Goal: Information Seeking & Learning: Learn about a topic

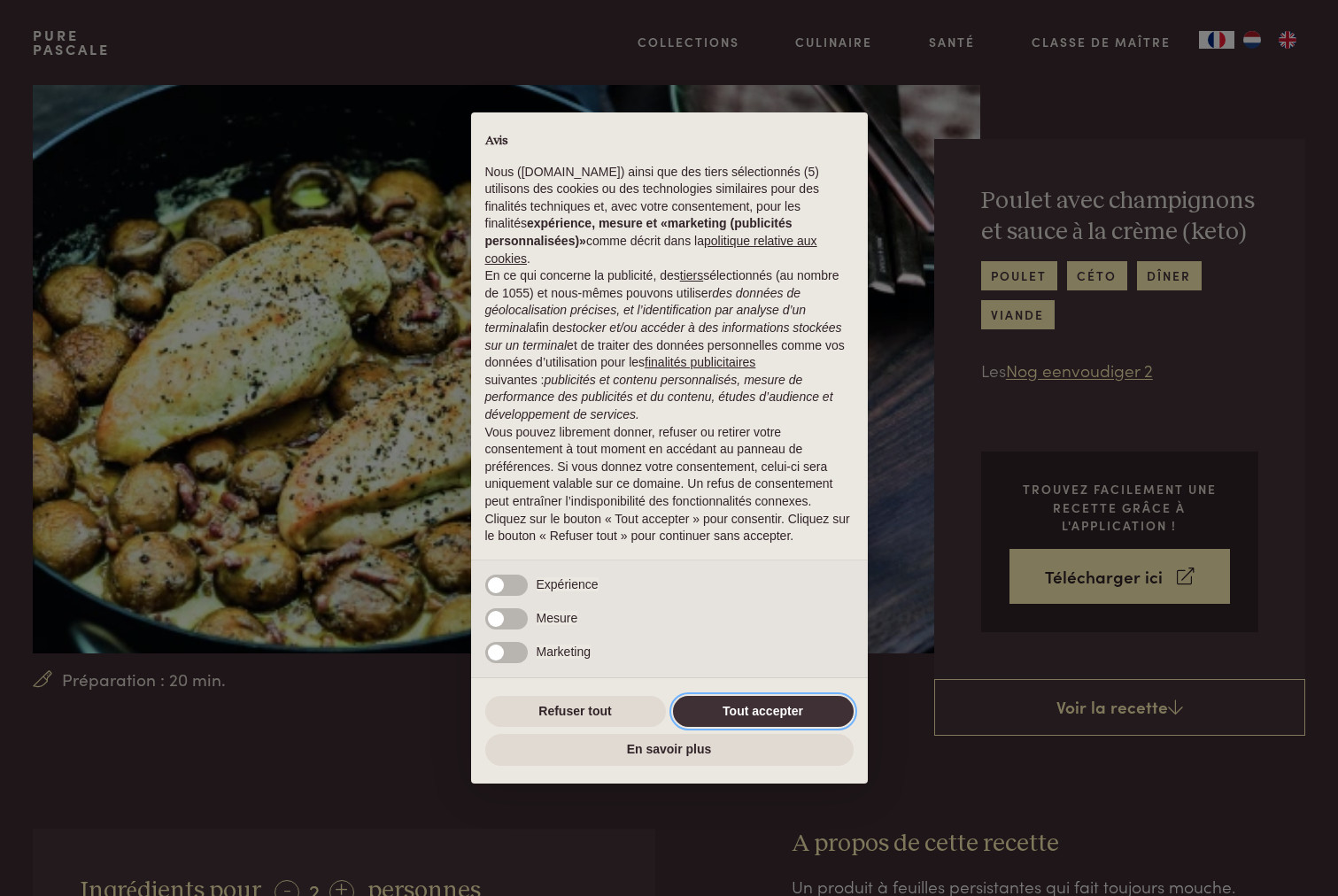
click at [732, 704] on button "Tout accepter" at bounding box center [763, 712] width 181 height 32
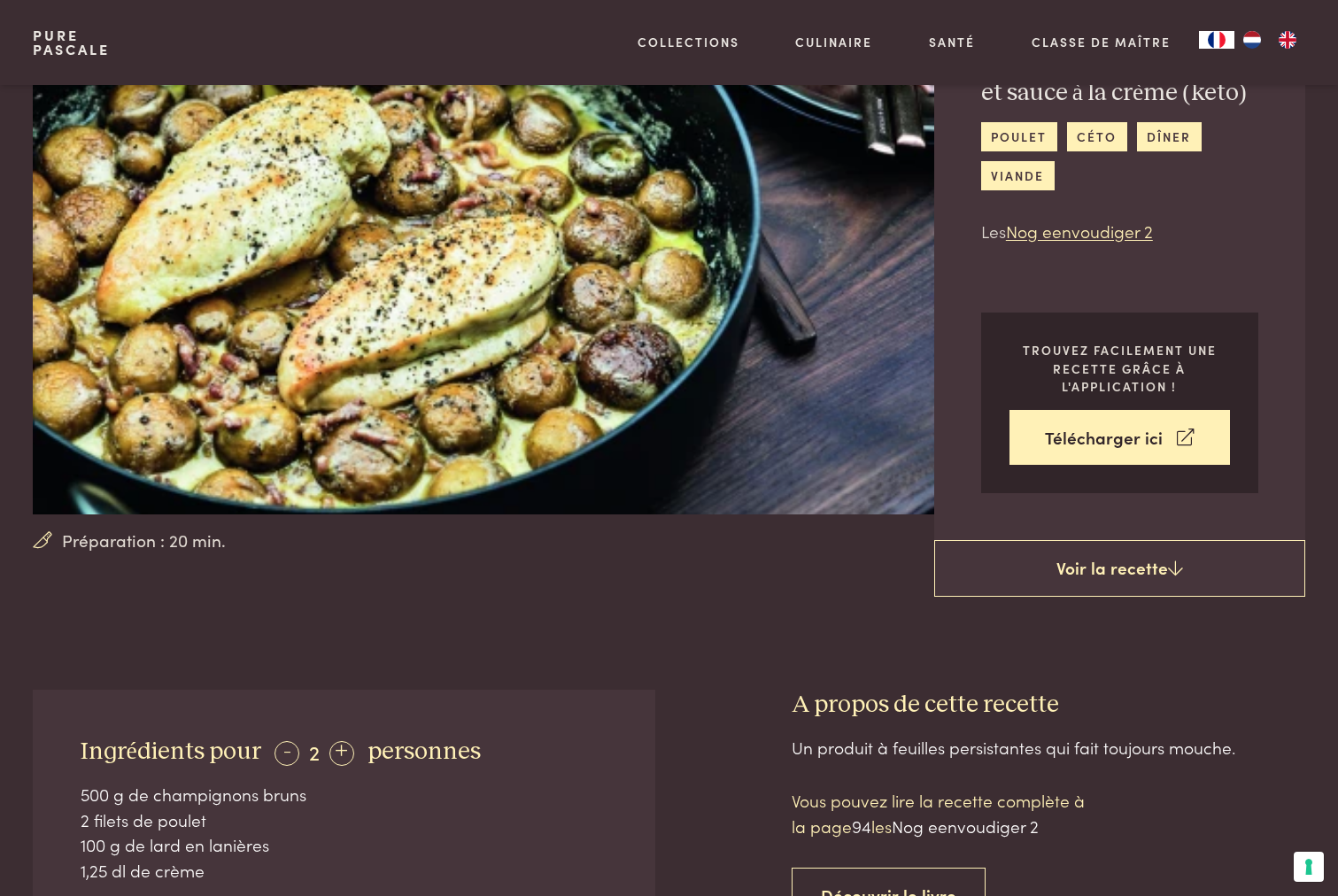
scroll to position [20, 0]
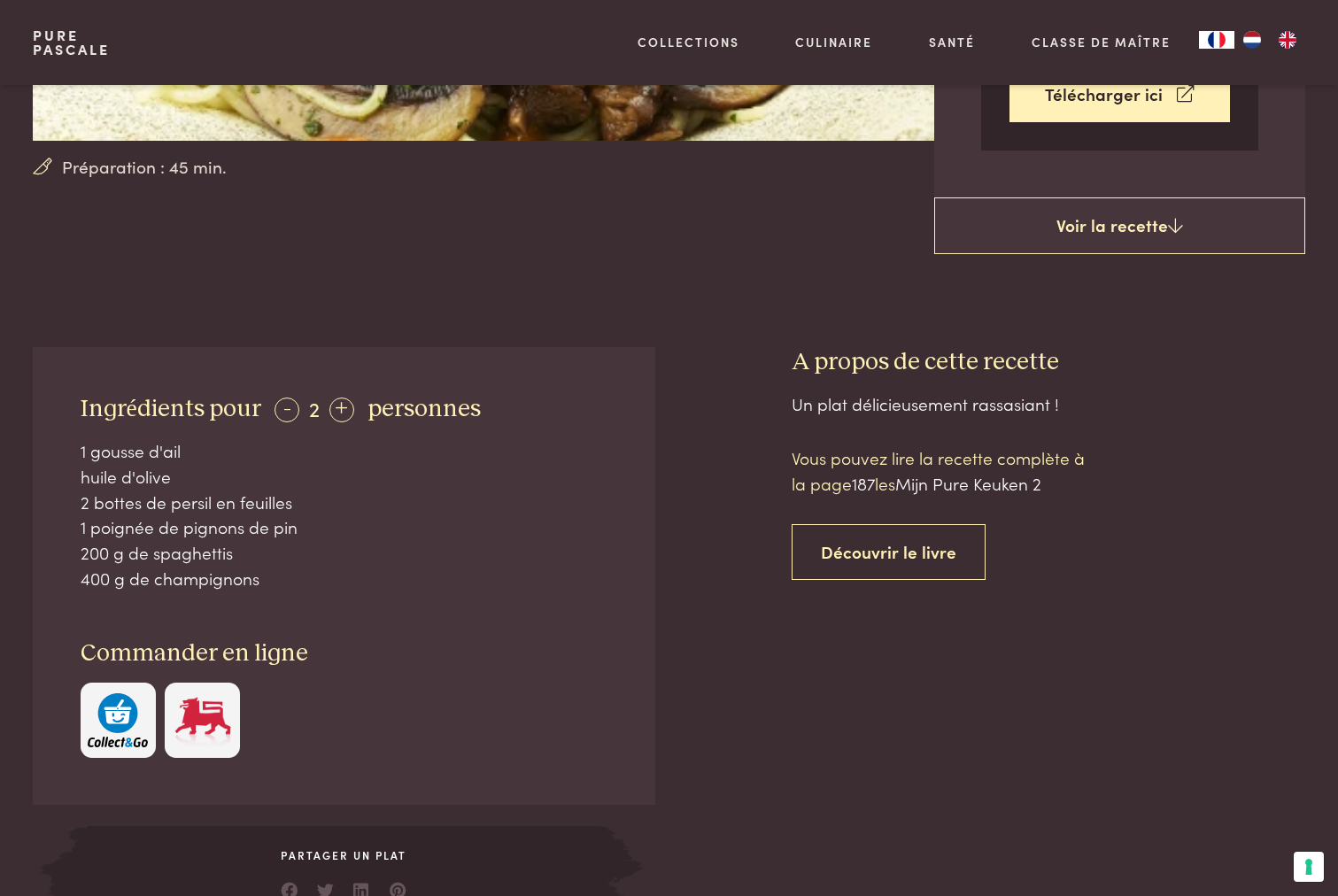
scroll to position [531, 0]
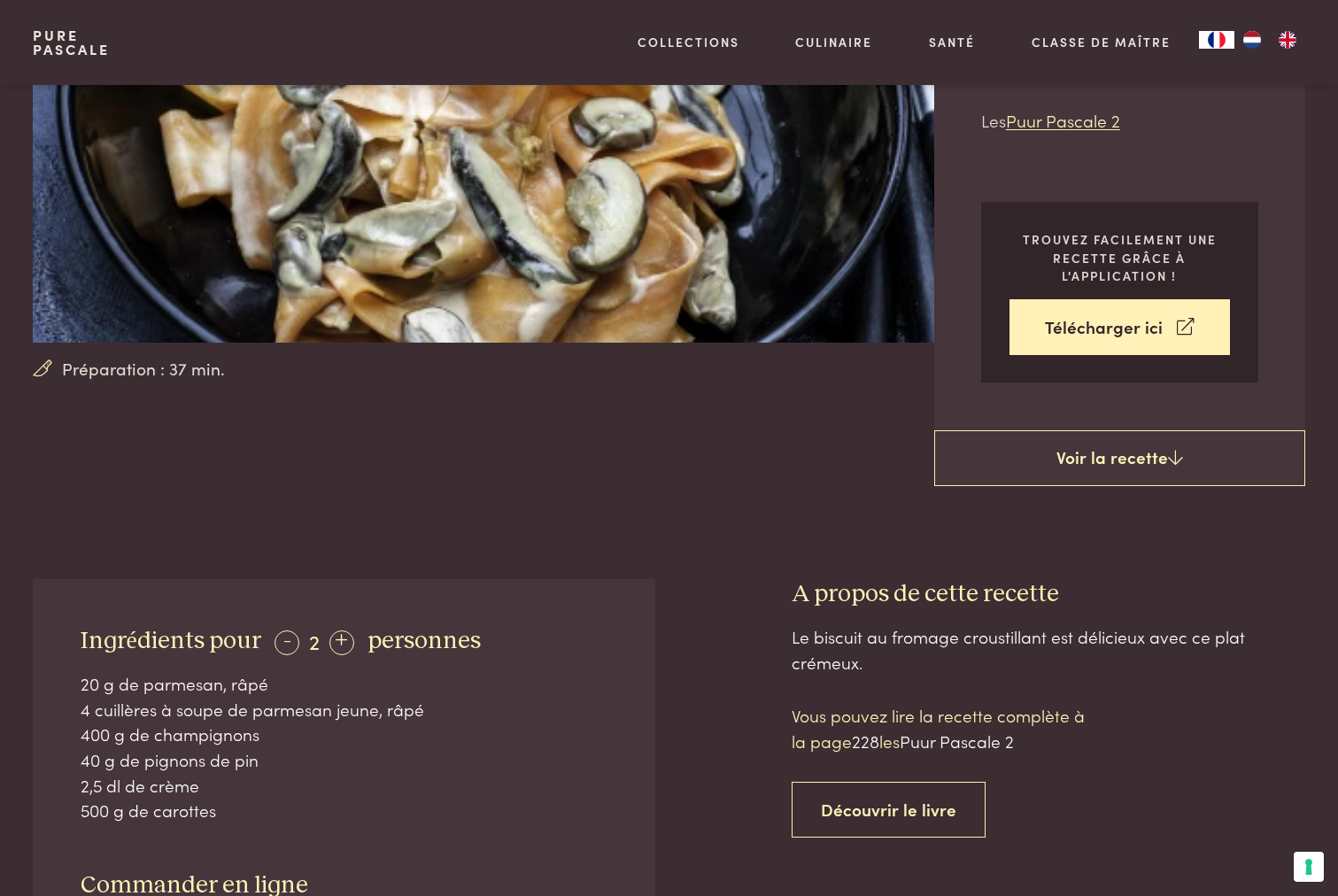
scroll to position [426, 0]
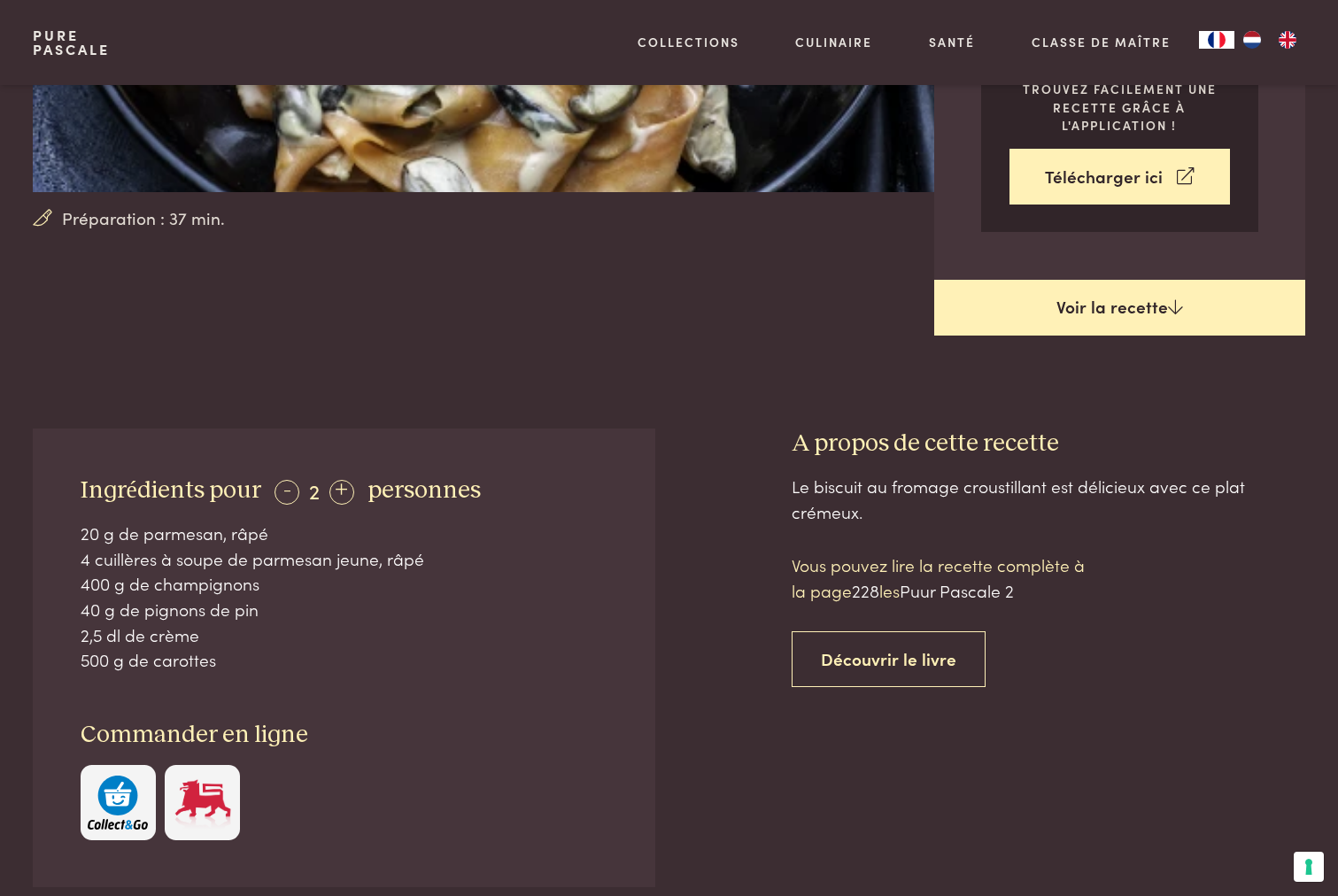
click at [1137, 302] on link "Voir la recette" at bounding box center [1119, 307] width 371 height 57
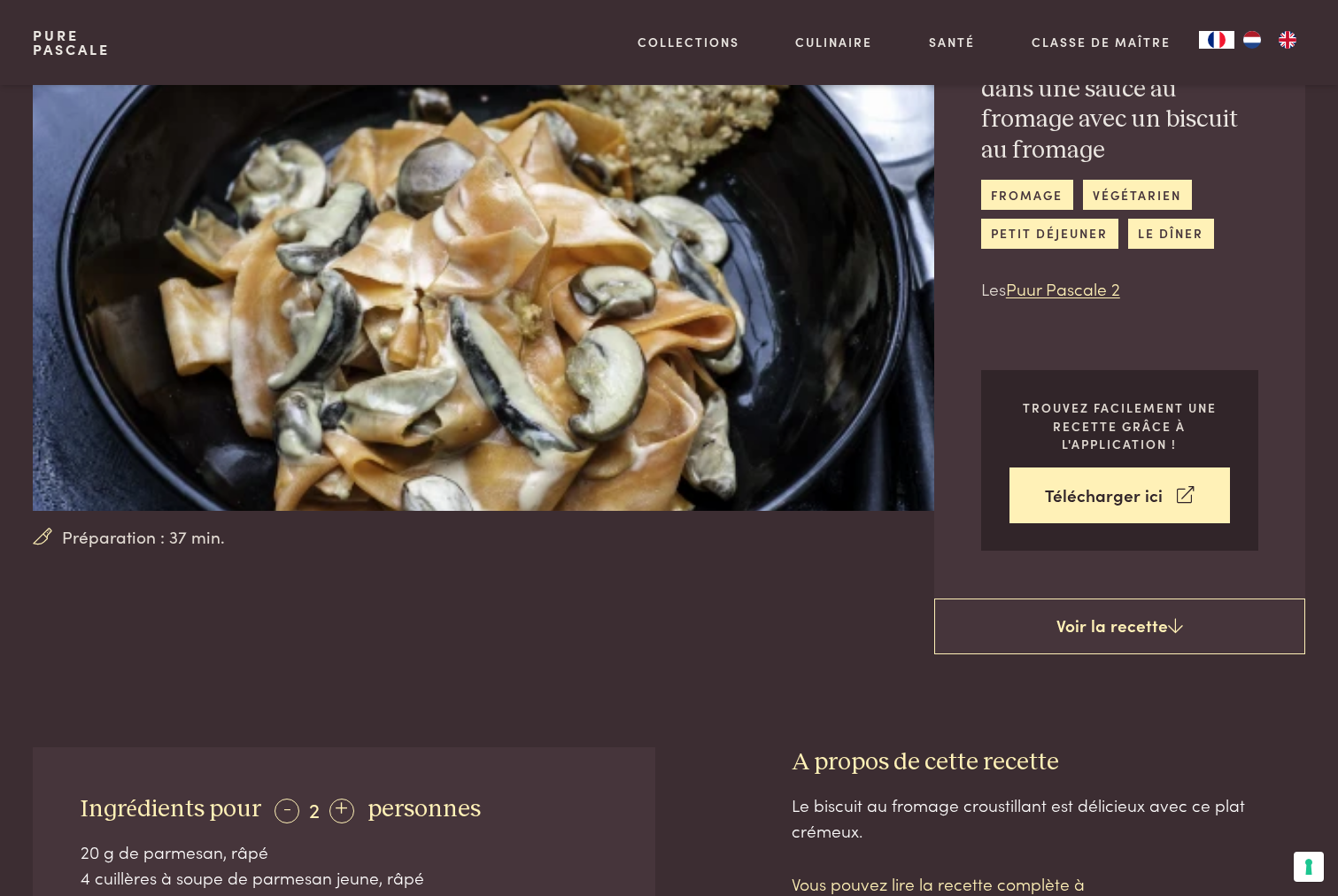
scroll to position [142, 0]
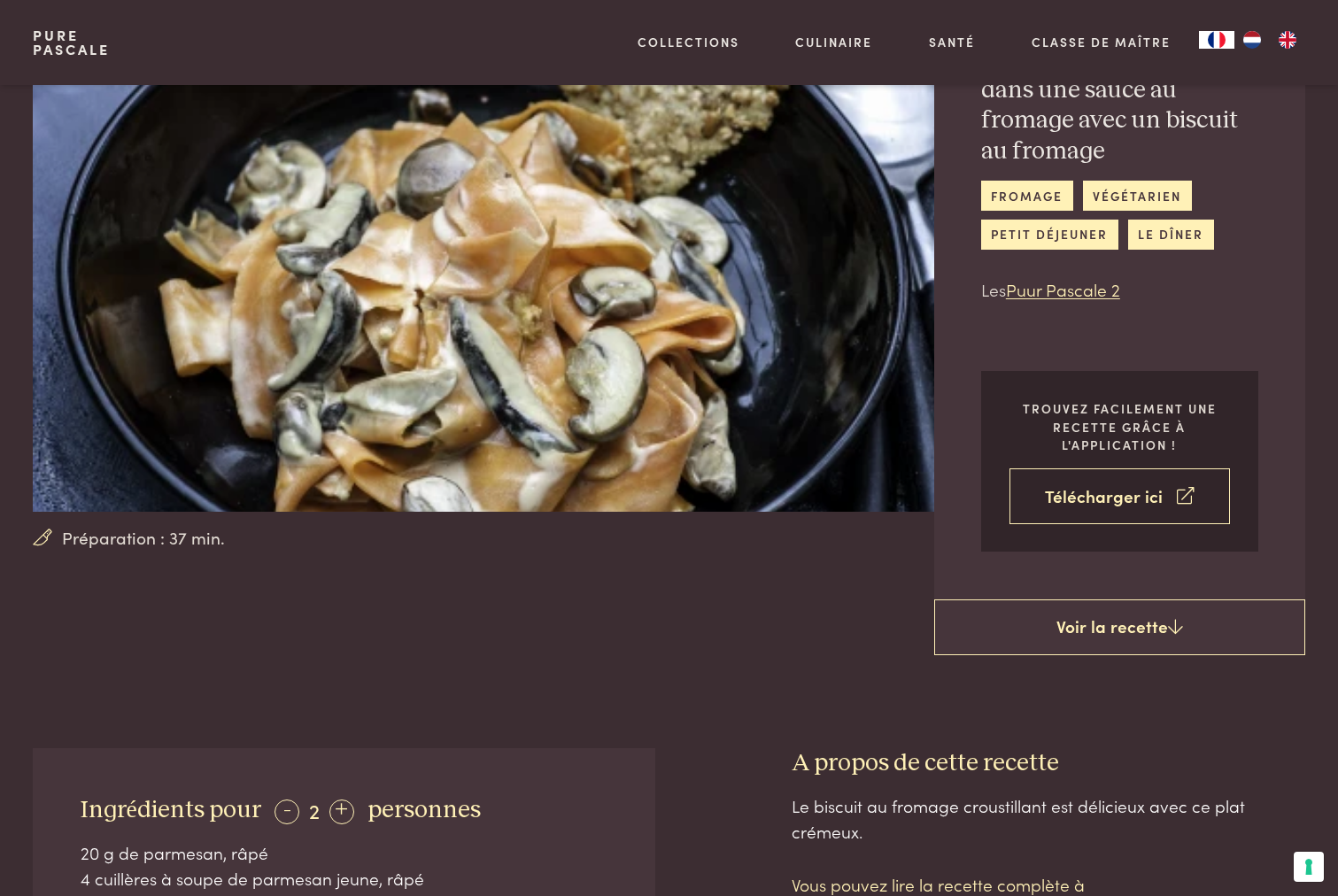
click at [1069, 500] on link "Télécharger ici" at bounding box center [1119, 497] width 221 height 56
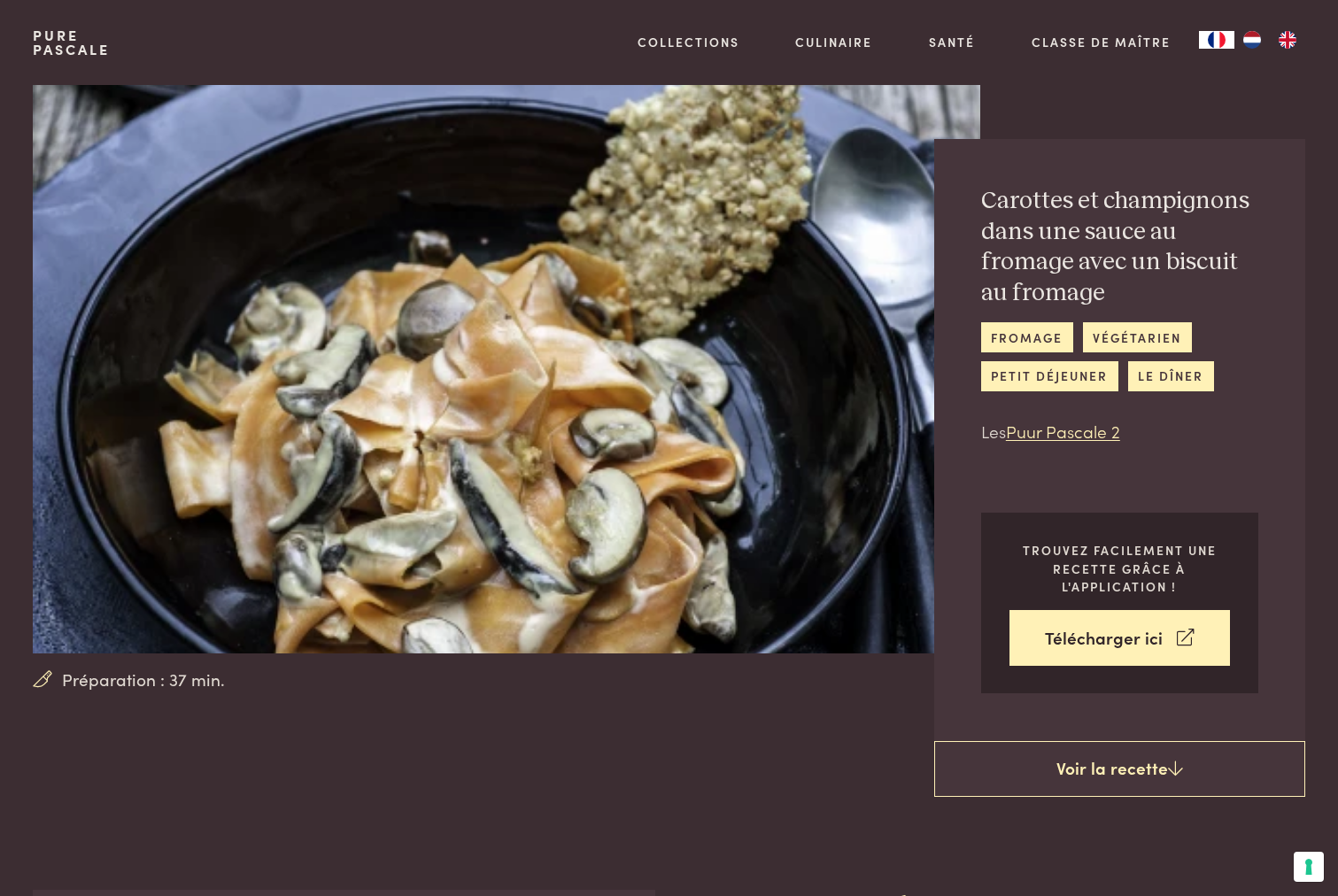
scroll to position [0, 0]
click at [1256, 39] on img "NL" at bounding box center [1251, 40] width 21 height 18
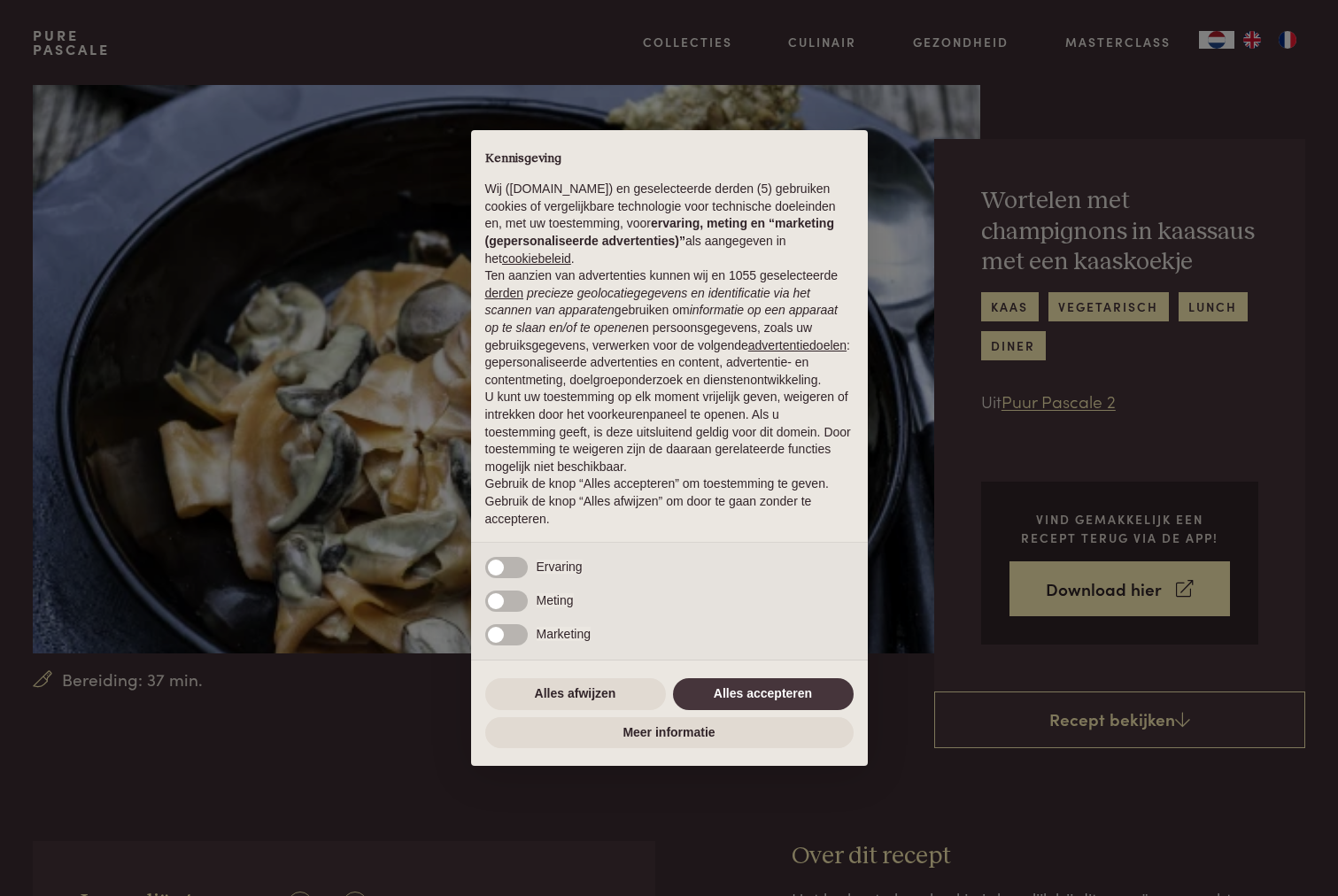
click at [443, 798] on div "× Kennisgeving Wij ([DOMAIN_NAME]) en geselecteerde derden (5) gebruiken cookie…" at bounding box center [669, 448] width 1338 height 896
click at [714, 692] on button "Alles accepteren" at bounding box center [763, 694] width 181 height 32
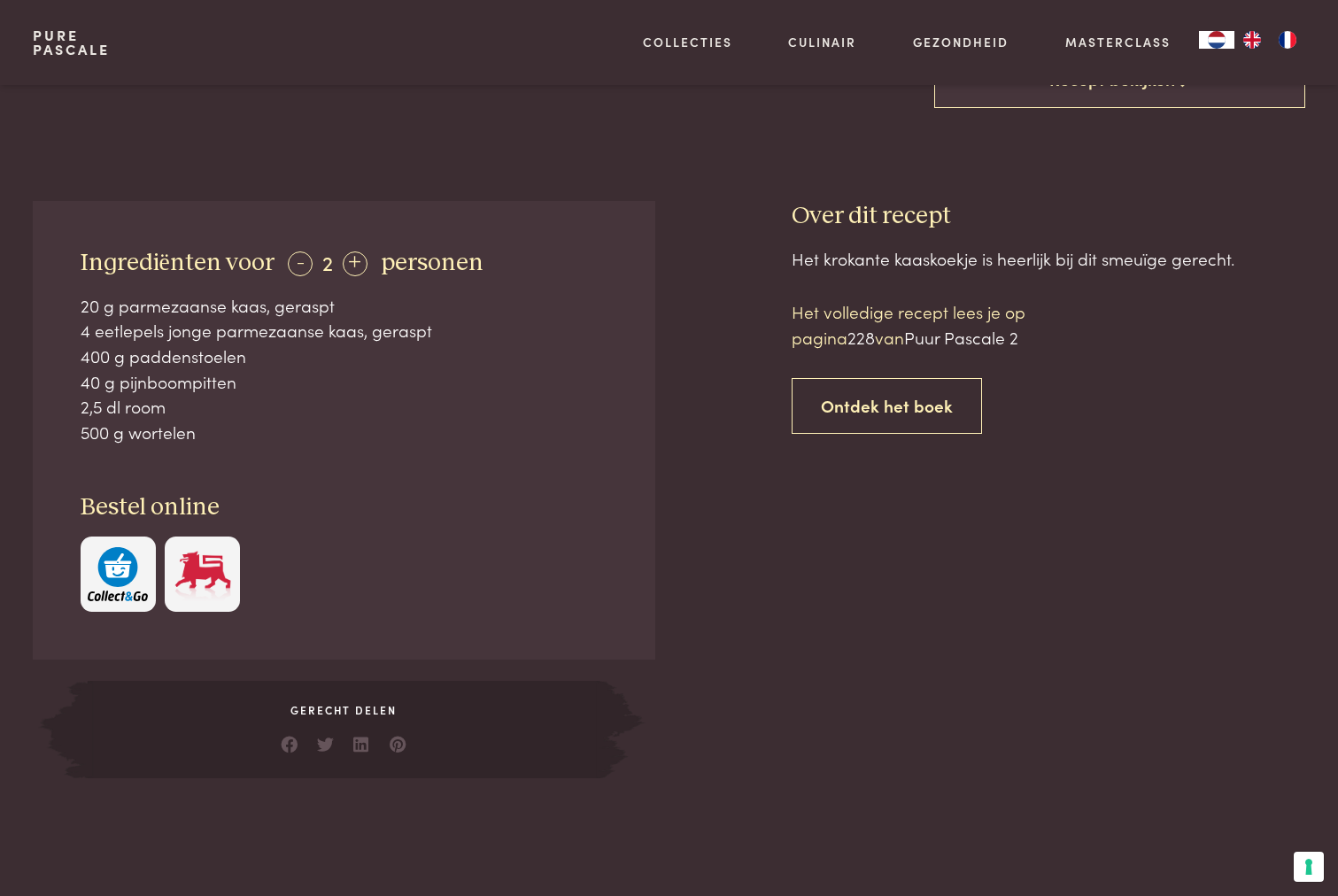
scroll to position [497, 0]
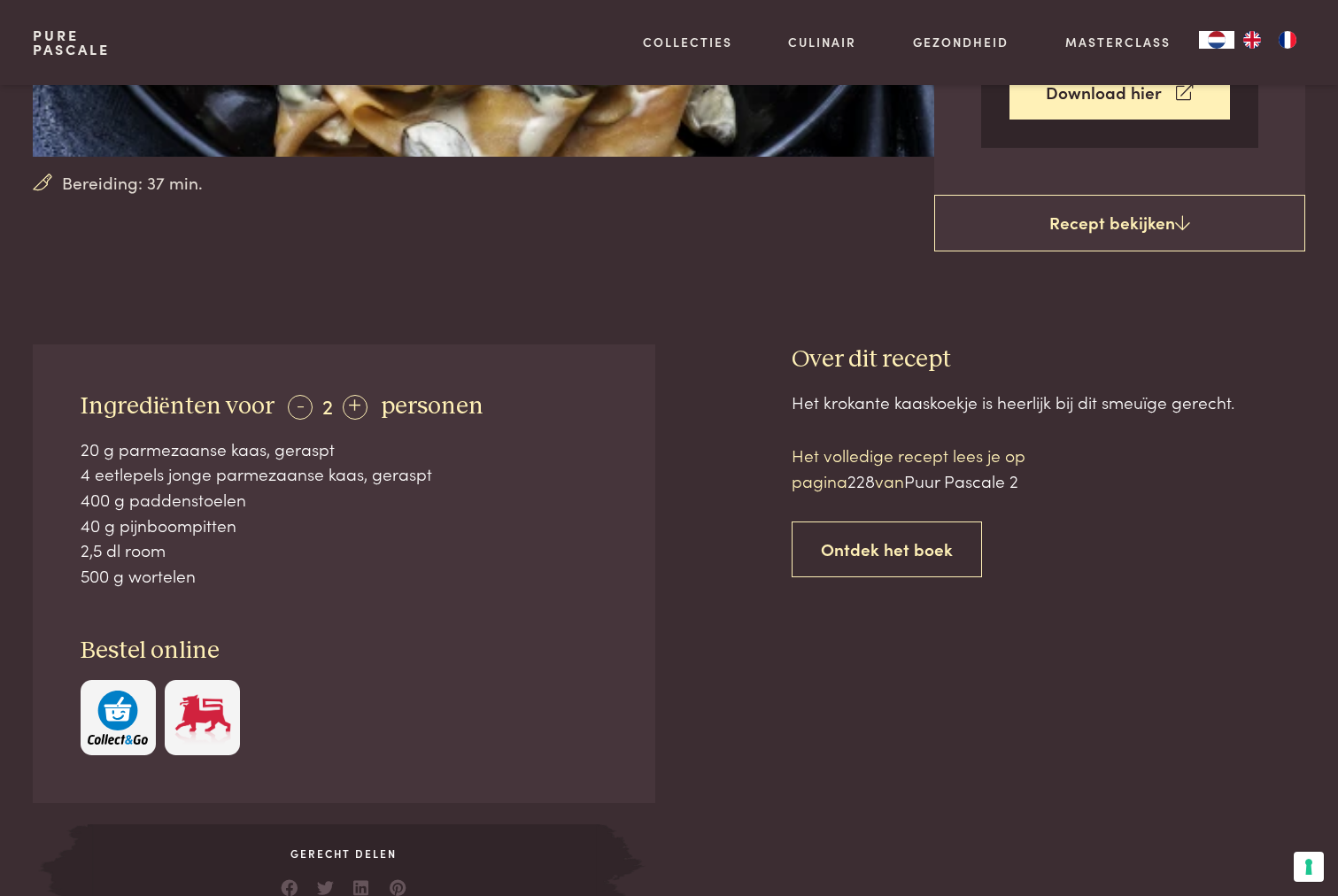
click at [1234, 36] on link "EN" at bounding box center [1252, 40] width 36 height 18
click at [1278, 34] on img "FR" at bounding box center [1287, 40] width 21 height 18
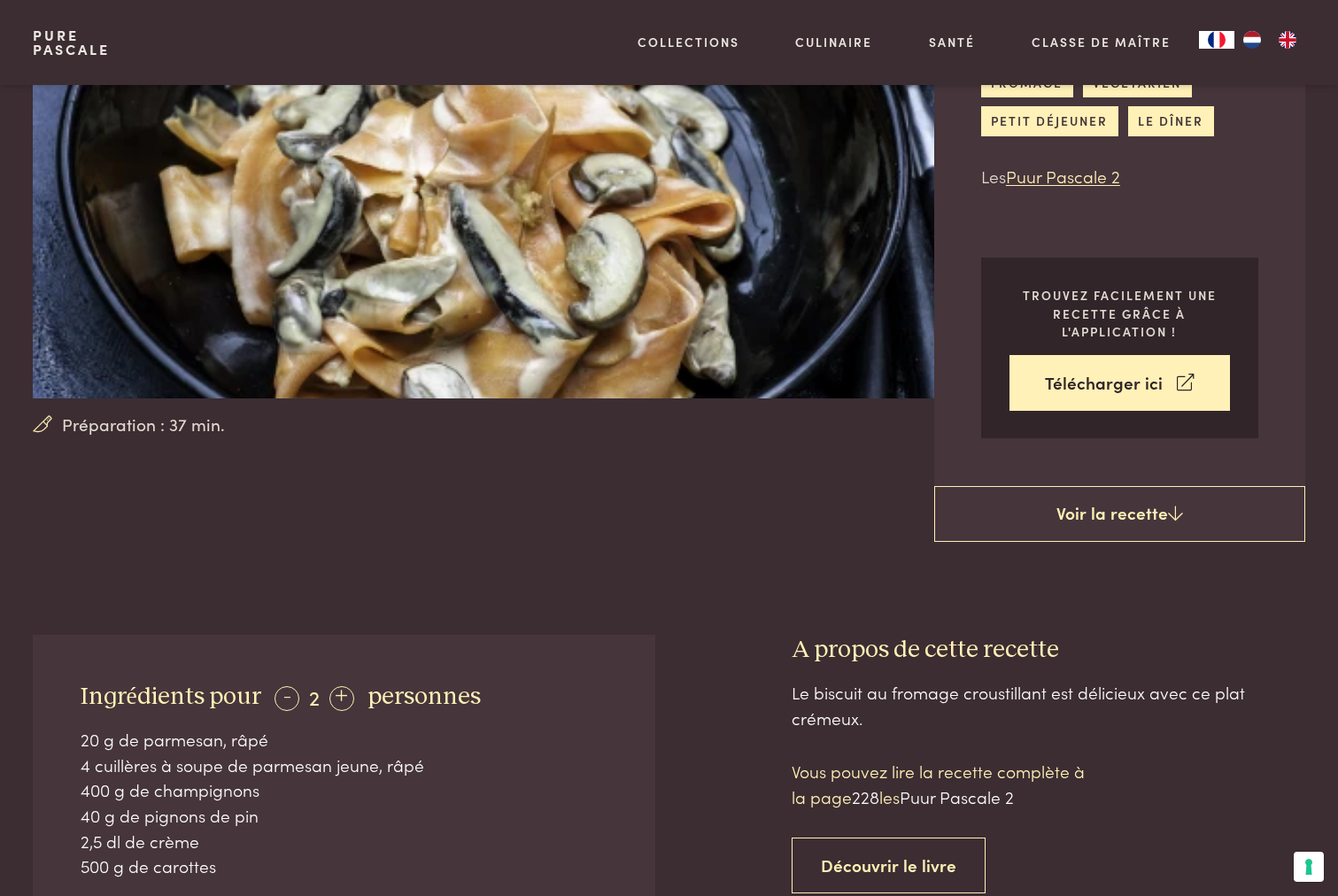
scroll to position [338, 0]
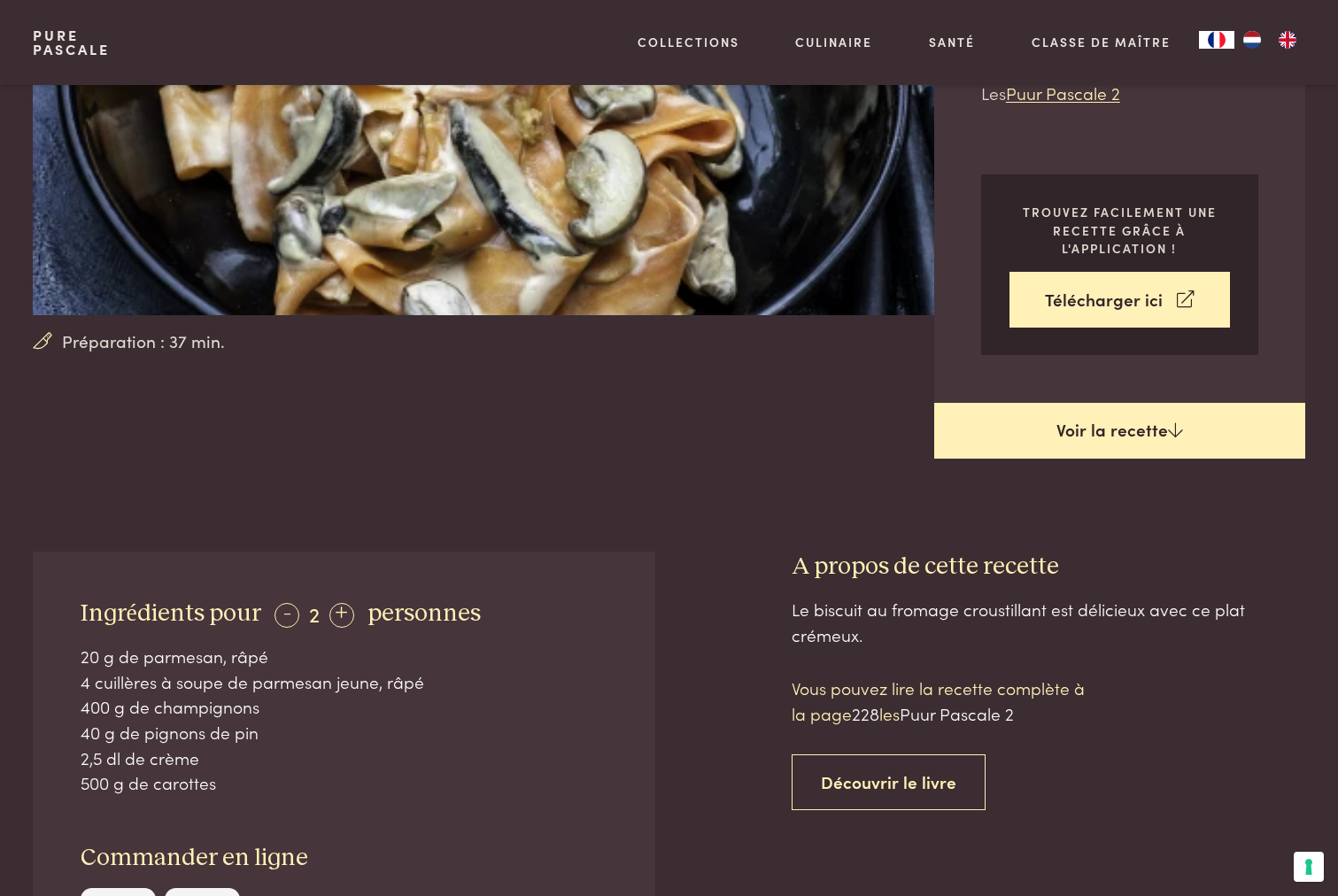
click at [1044, 418] on link "Voir la recette" at bounding box center [1119, 431] width 371 height 57
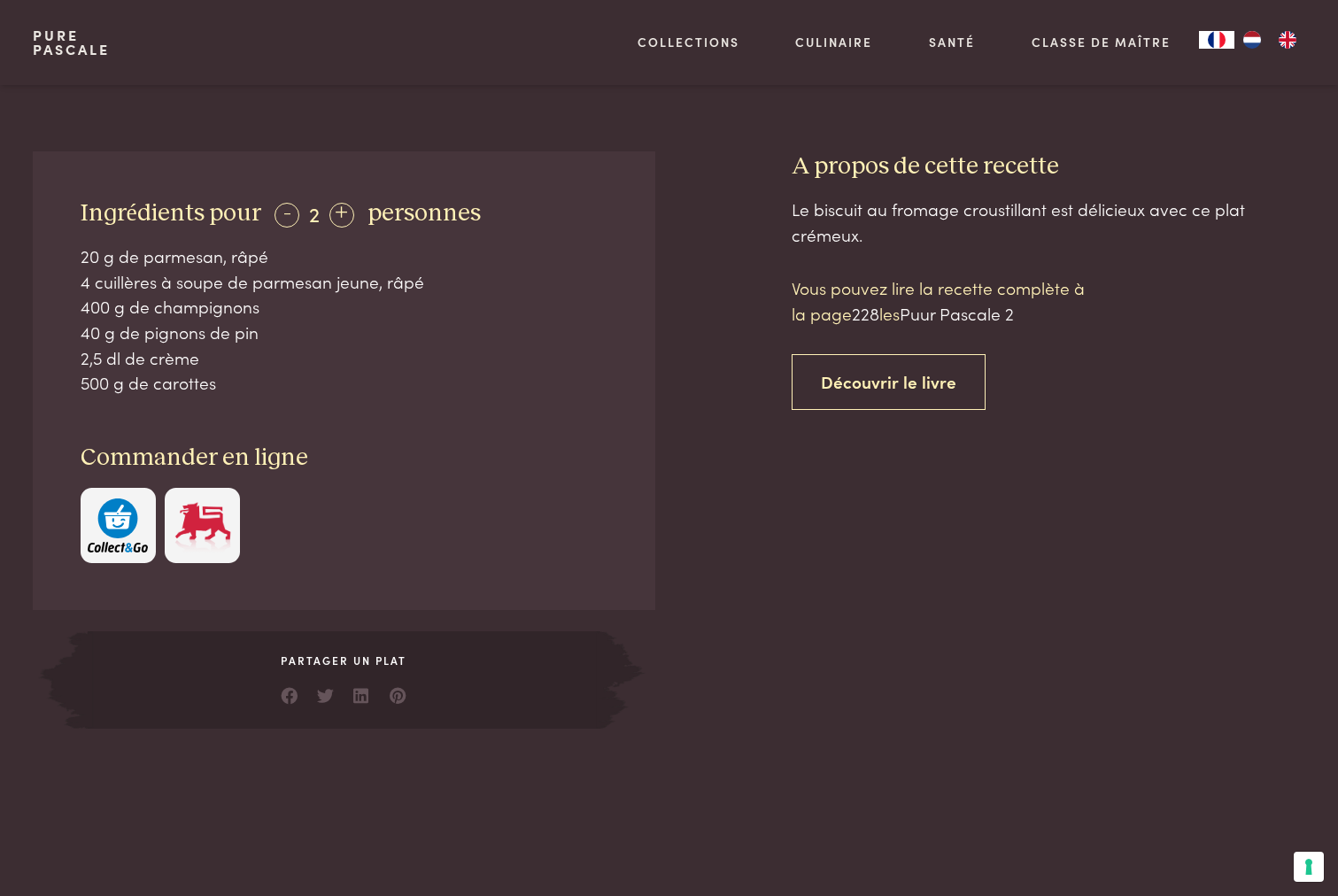
scroll to position [770, 0]
